Goal: Information Seeking & Learning: Learn about a topic

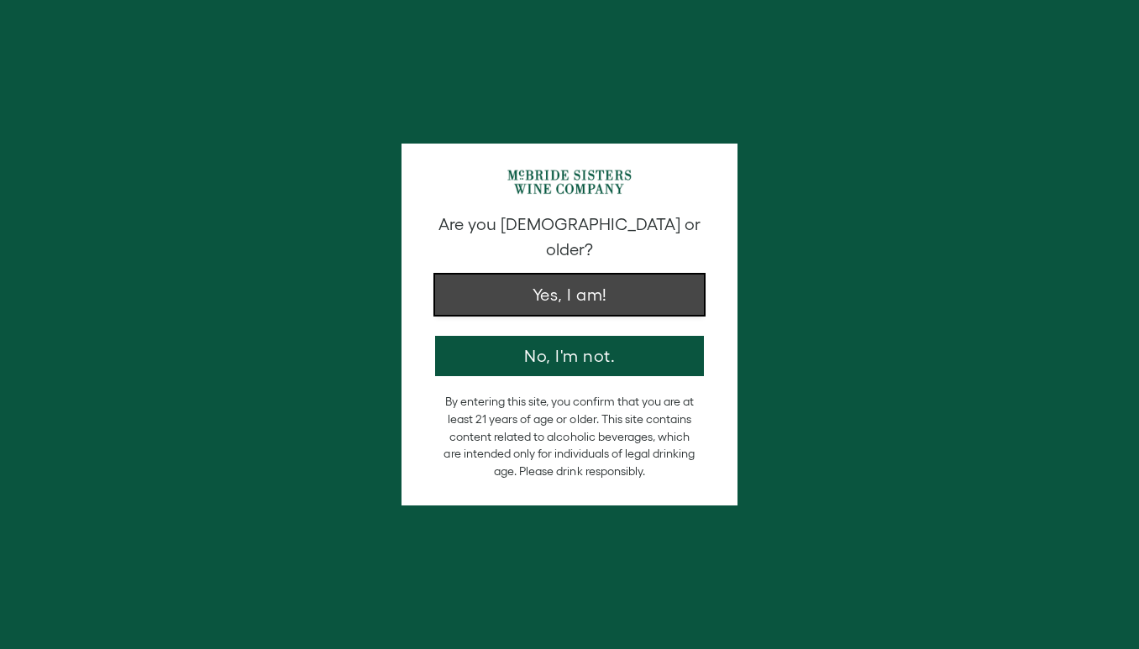
click at [477, 288] on button "Yes, I am!" at bounding box center [569, 295] width 269 height 40
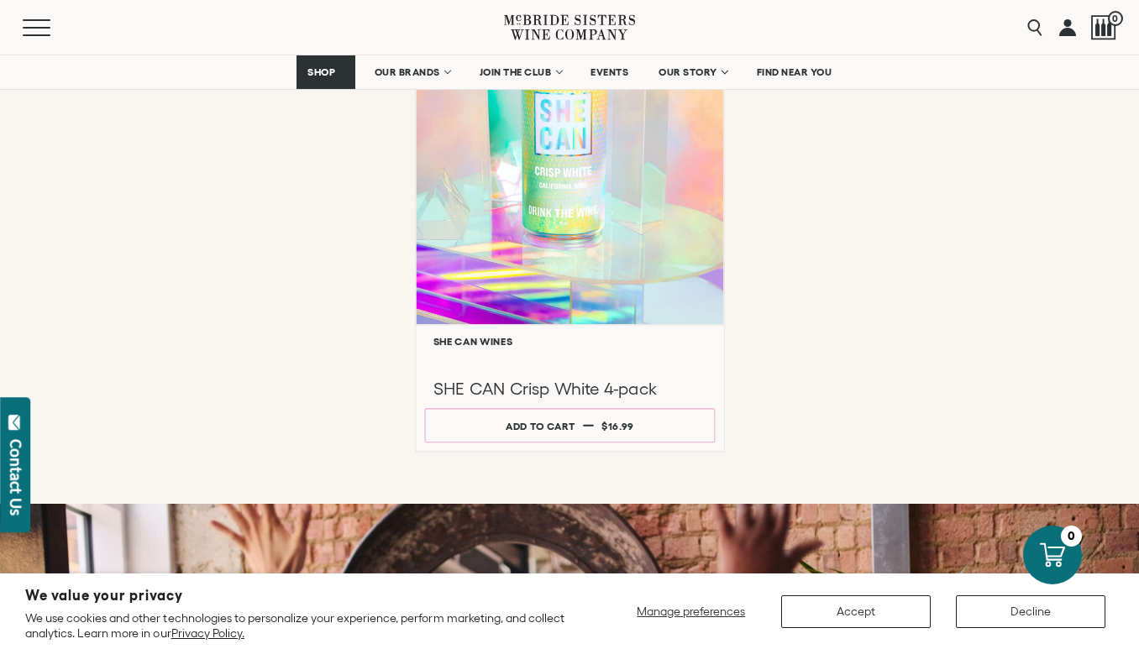
scroll to position [2009, 0]
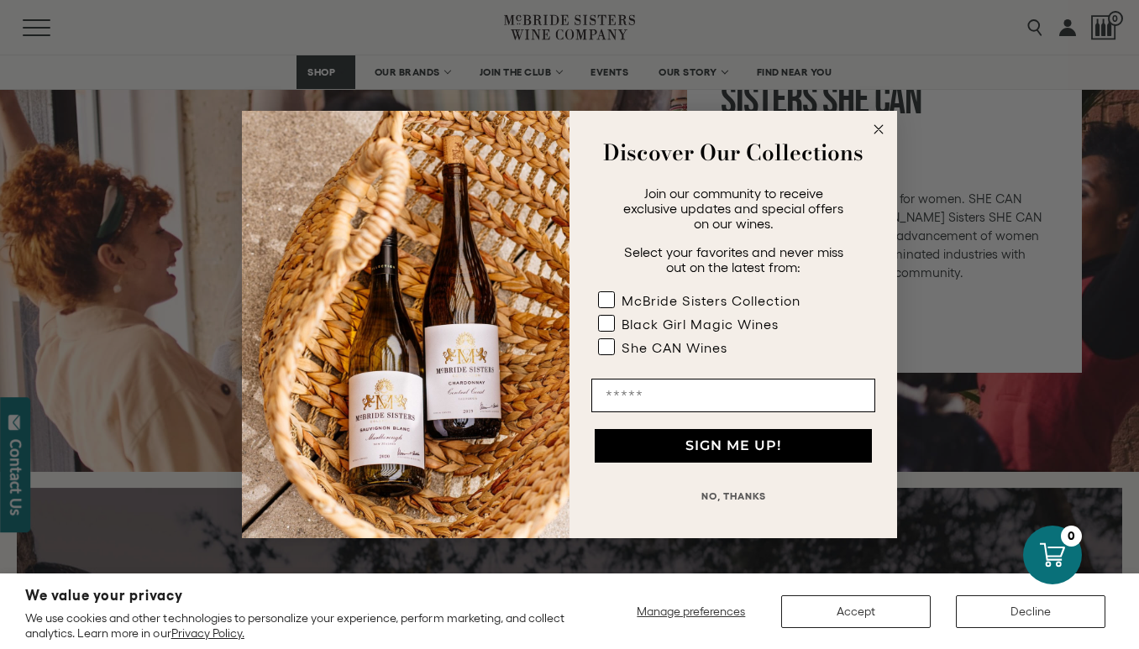
click at [877, 126] on circle "Close dialog" at bounding box center [878, 129] width 19 height 19
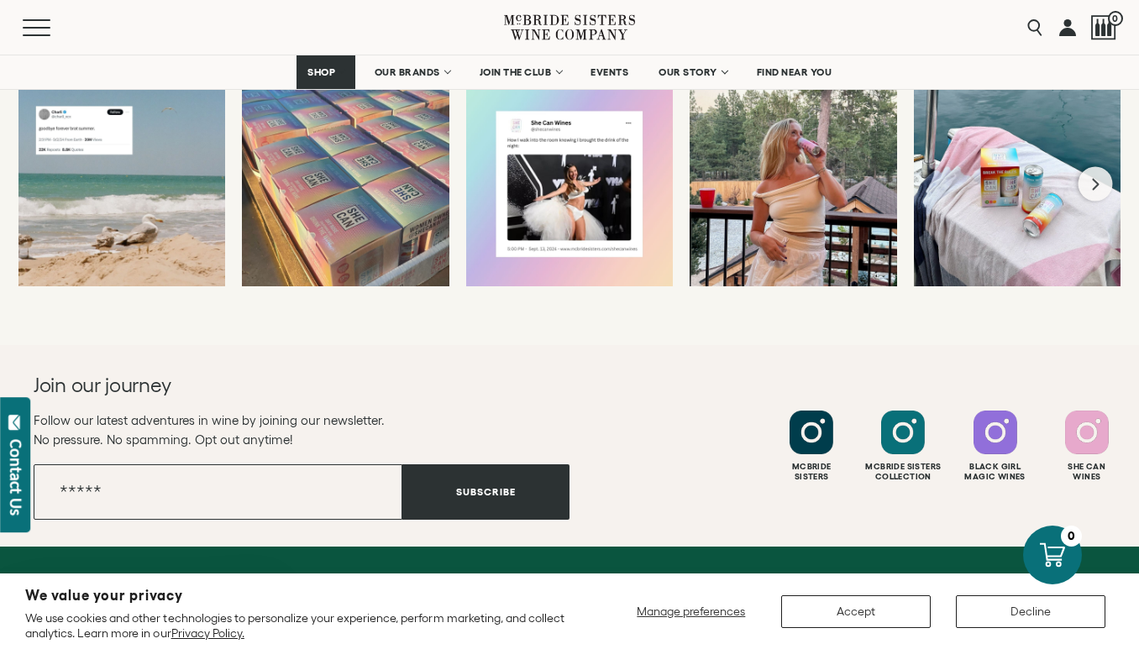
scroll to position [3649, 0]
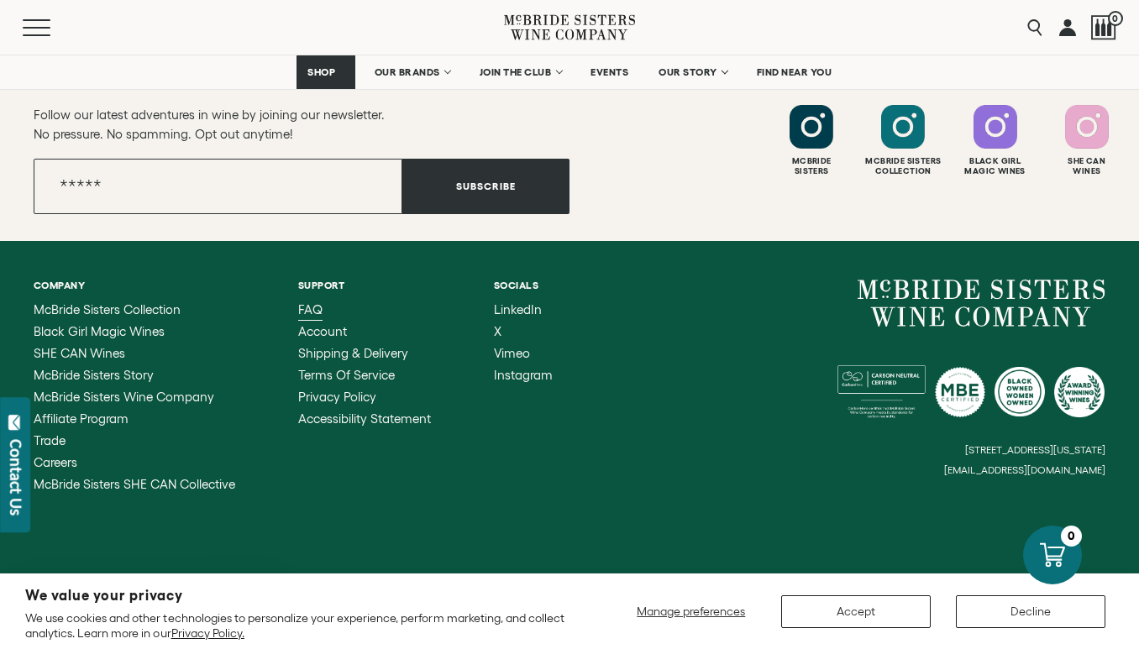
click at [307, 310] on span "FAQ" at bounding box center [310, 309] width 24 height 14
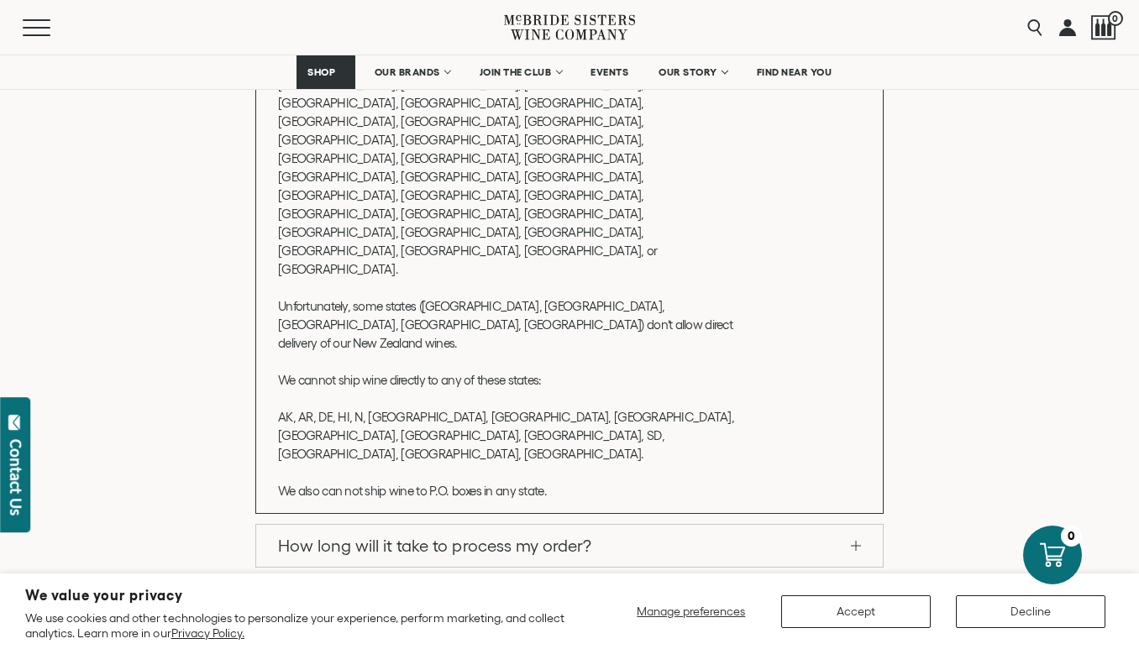
scroll to position [553, 0]
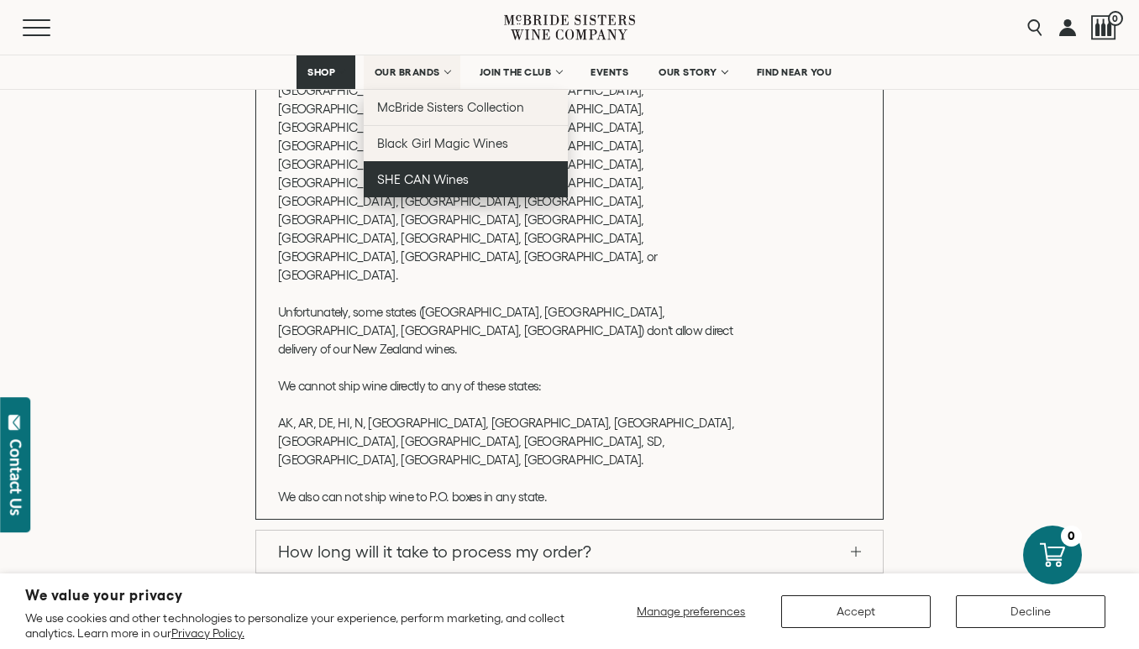
click at [406, 181] on span "SHE CAN Wines" at bounding box center [423, 179] width 92 height 14
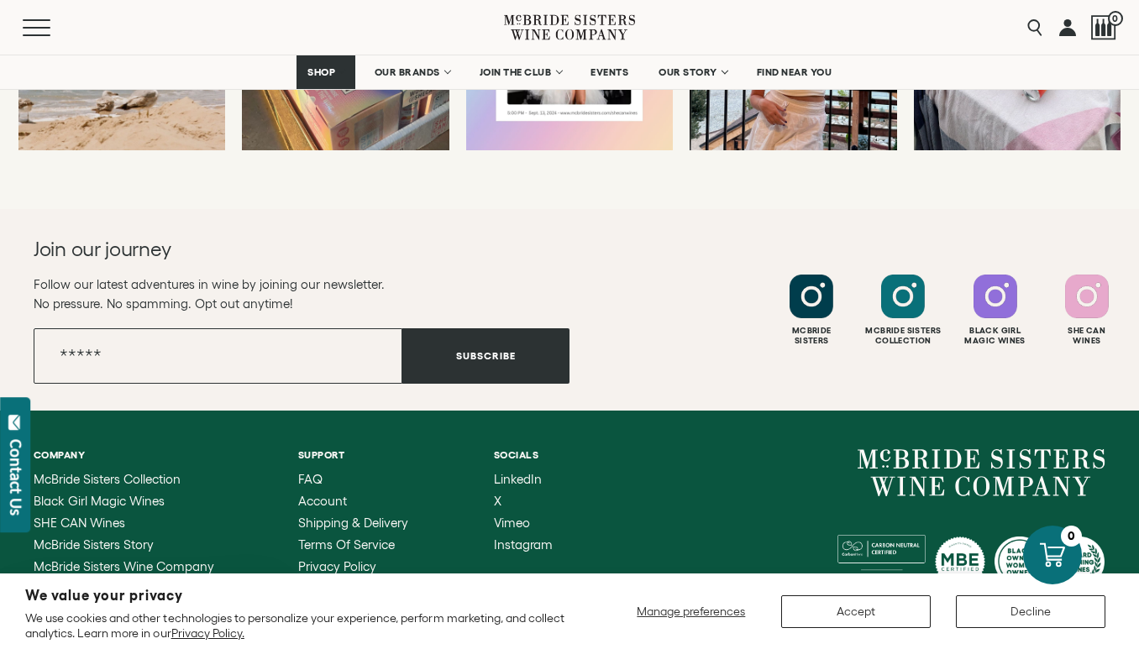
scroll to position [3649, 0]
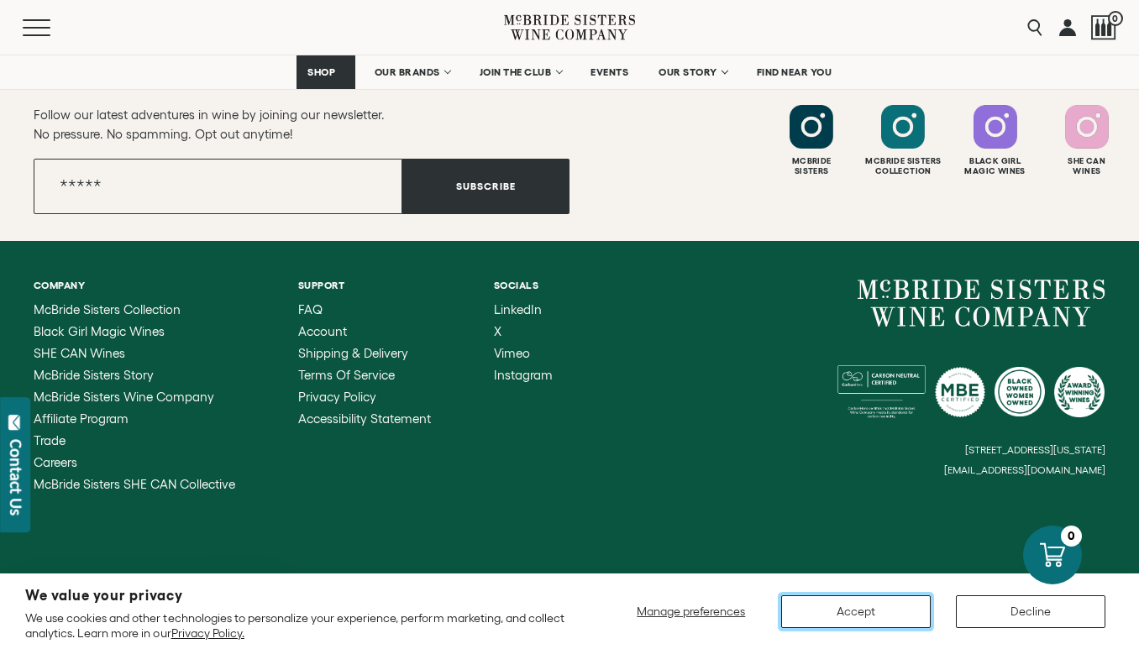
click at [847, 601] on button "Accept" at bounding box center [855, 611] width 149 height 33
